Goal: Transaction & Acquisition: Purchase product/service

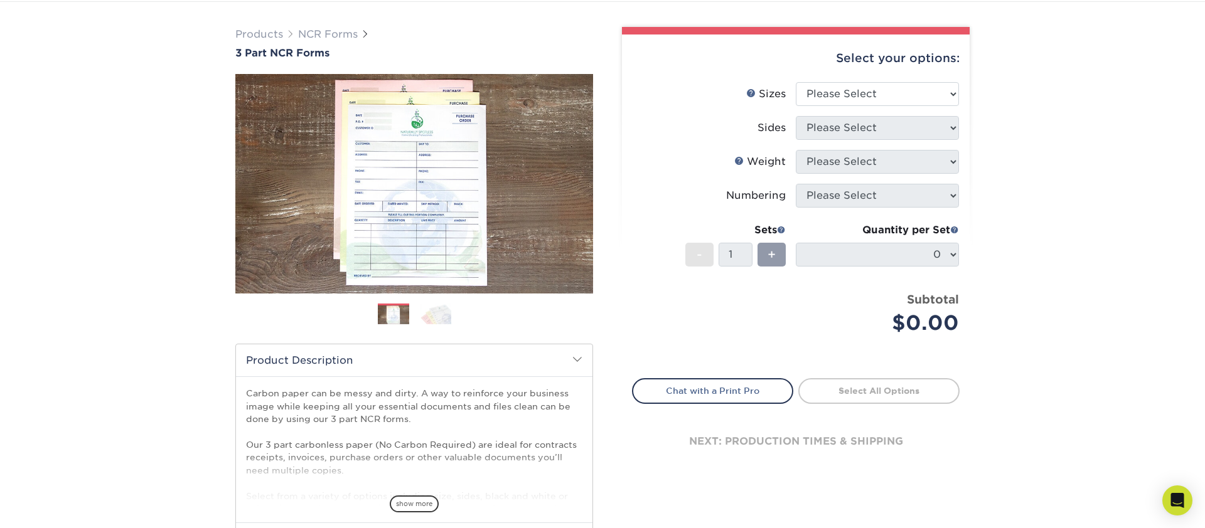
scroll to position [80, 0]
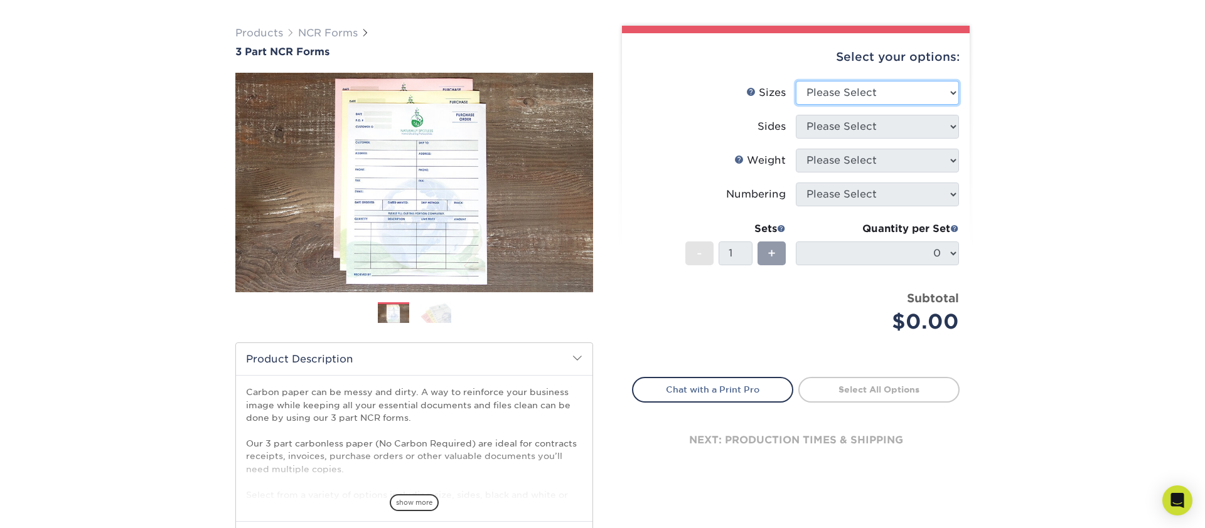
click at [921, 94] on select "Please Select 5.5" x 8.5" 8.5" x 11"" at bounding box center [876, 93] width 163 height 24
select select "8.50x11.00"
click at [795, 81] on select "Please Select 5.5" x 8.5" 8.5" x 11"" at bounding box center [876, 93] width 163 height 24
click at [856, 129] on select "Please Select Black & White (1/0) Full Color (4/0)" at bounding box center [876, 127] width 163 height 24
select select "2295b6f0-1f96-4774-b4ab-d24da34c0f39"
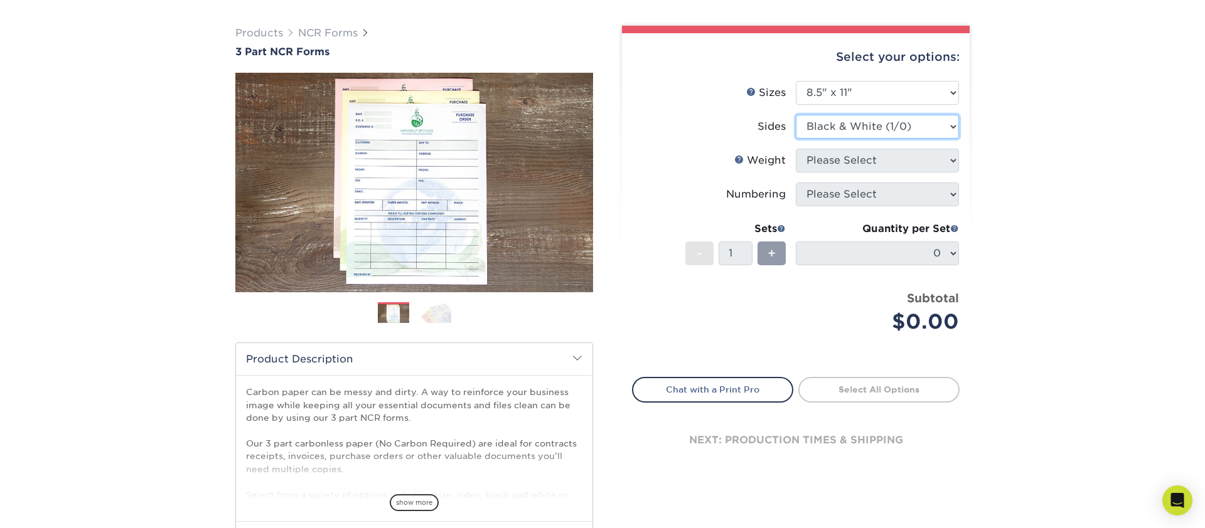
click at [795, 115] on select "Please Select Black & White (1/0) Full Color (4/0)" at bounding box center [876, 127] width 163 height 24
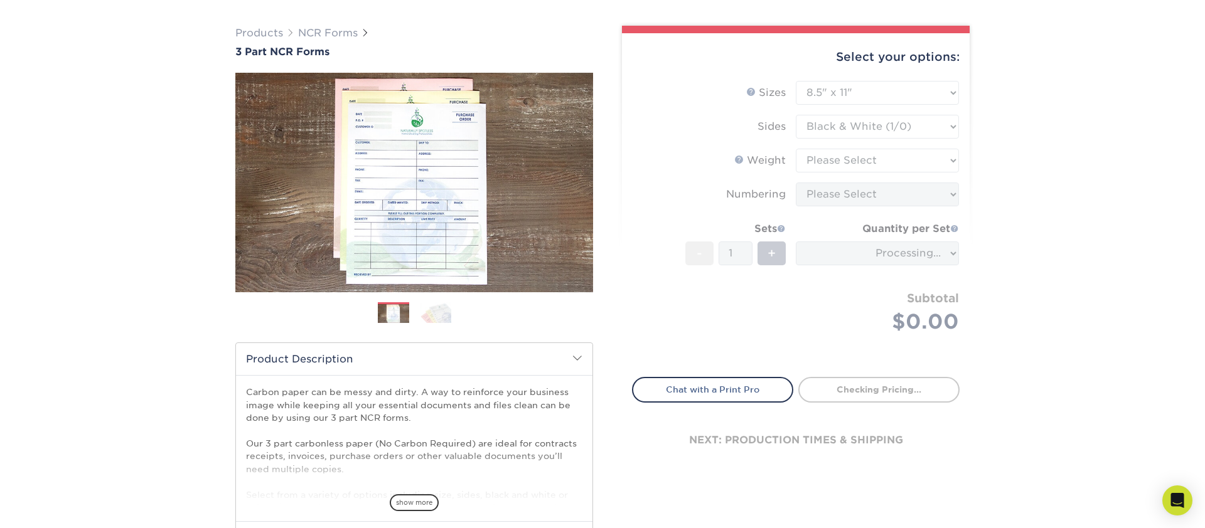
click at [999, 229] on div "Products NCR Forms 3 Part NCR Forms Next" at bounding box center [602, 336] width 1205 height 670
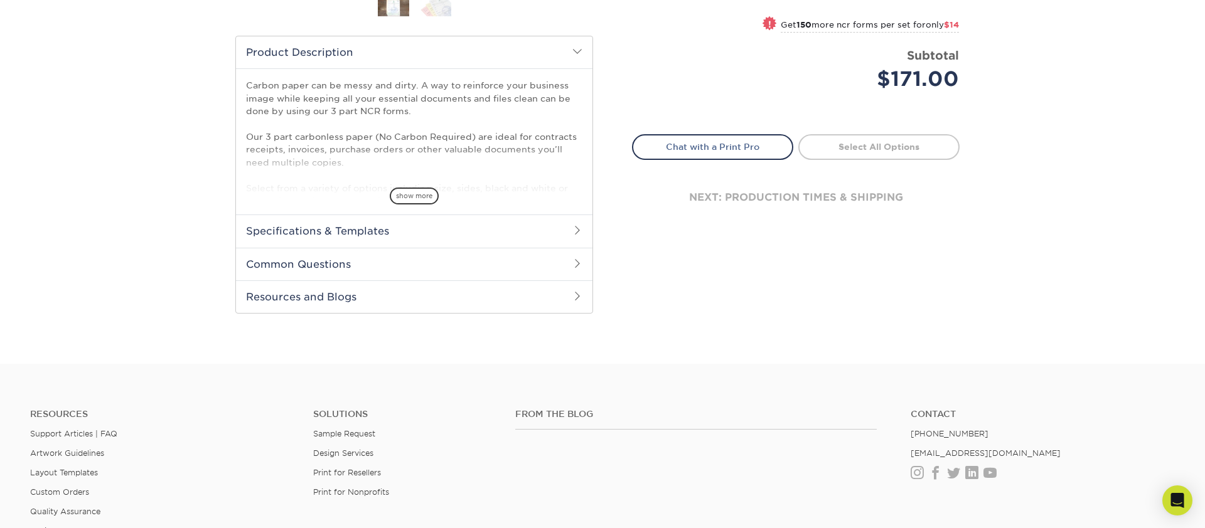
scroll to position [388, 0]
click at [410, 196] on span "show more" at bounding box center [414, 194] width 49 height 17
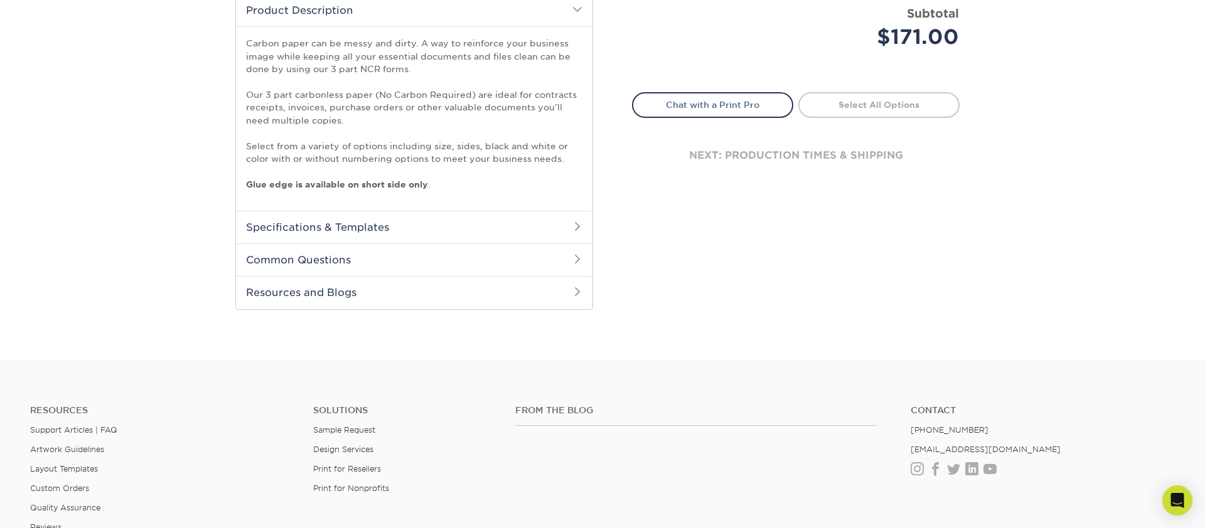
scroll to position [430, 0]
click at [384, 225] on h2 "Specifications & Templates" at bounding box center [414, 226] width 356 height 33
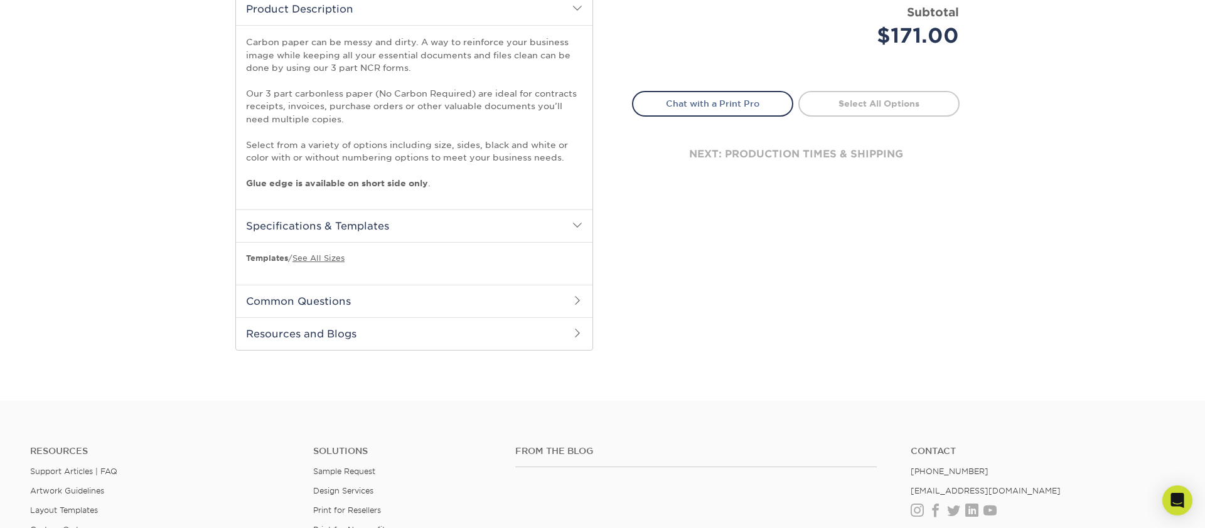
click at [327, 302] on h2 "Common Questions" at bounding box center [414, 301] width 356 height 33
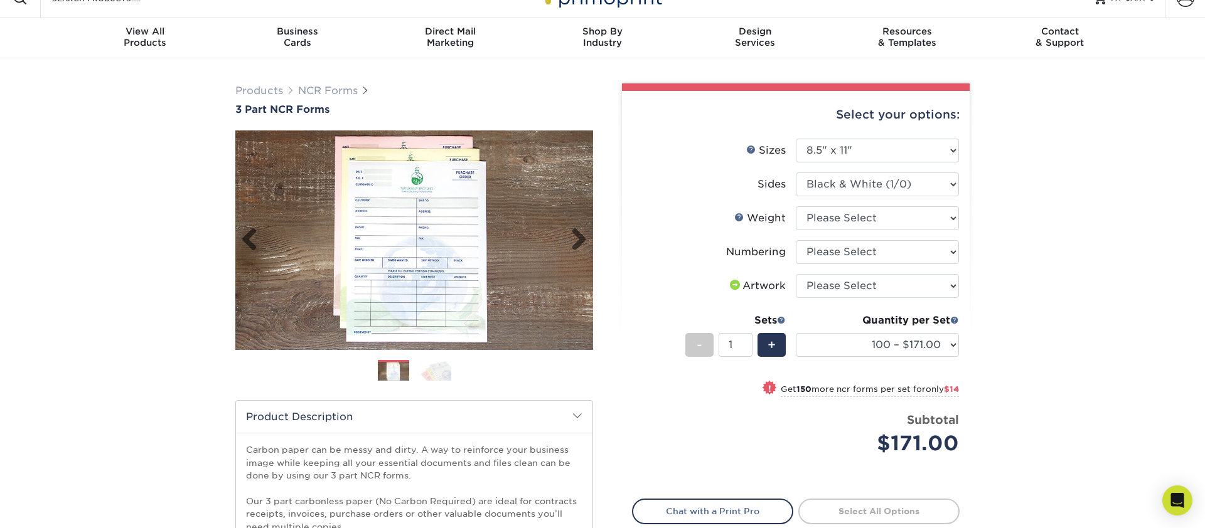
scroll to position [0, 0]
